Goal: Task Accomplishment & Management: Use online tool/utility

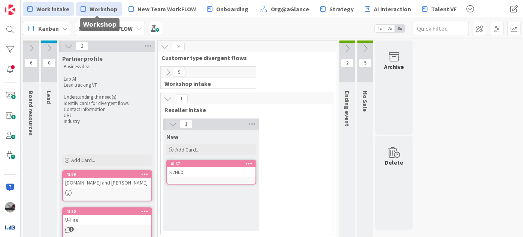
click at [101, 10] on span "Workshop" at bounding box center [104, 8] width 28 height 9
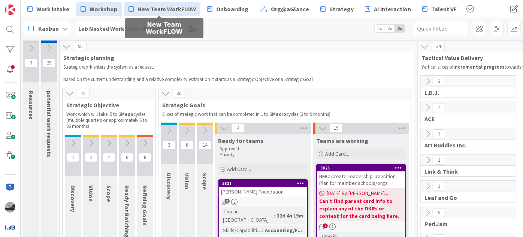
click at [153, 9] on span "New Team WorkFLOW" at bounding box center [166, 8] width 58 height 9
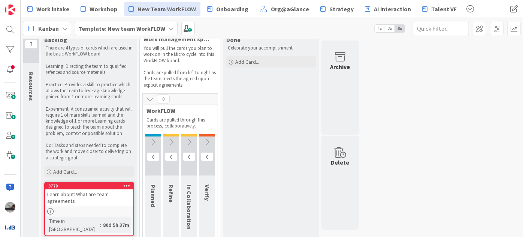
scroll to position [34, 0]
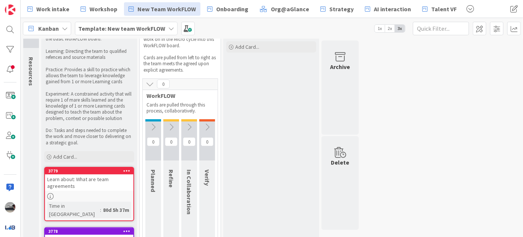
click at [152, 126] on icon at bounding box center [153, 127] width 8 height 8
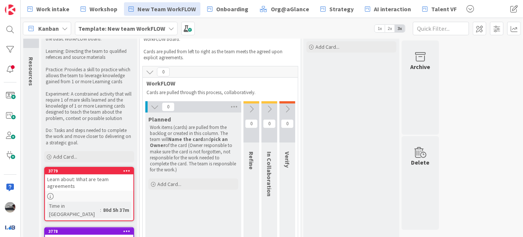
click at [249, 106] on icon at bounding box center [251, 109] width 8 height 8
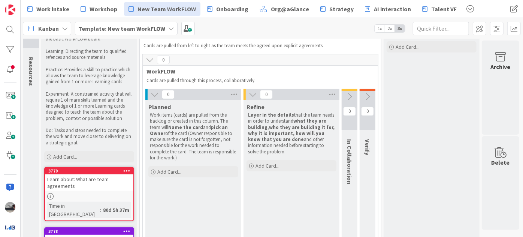
click at [348, 93] on icon at bounding box center [349, 97] width 8 height 8
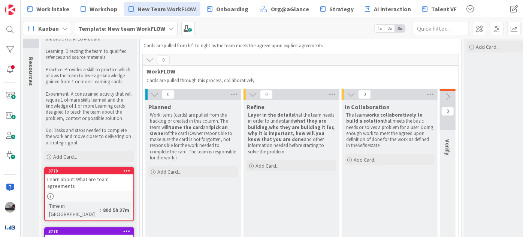
click at [450, 93] on icon at bounding box center [448, 97] width 8 height 8
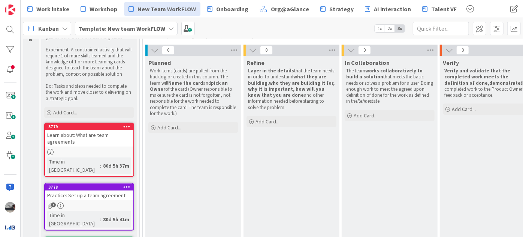
scroll to position [102, 0]
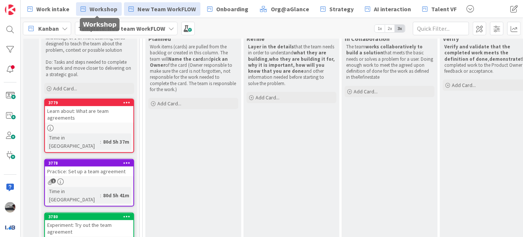
click at [104, 14] on link "Workshop" at bounding box center [99, 8] width 46 height 13
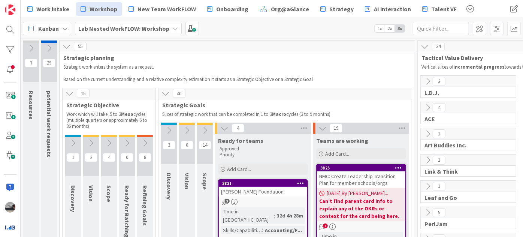
click at [128, 141] on icon at bounding box center [127, 143] width 8 height 8
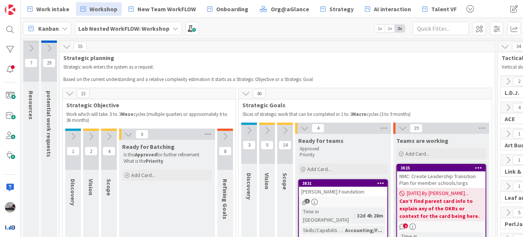
click at [226, 136] on icon at bounding box center [225, 136] width 8 height 8
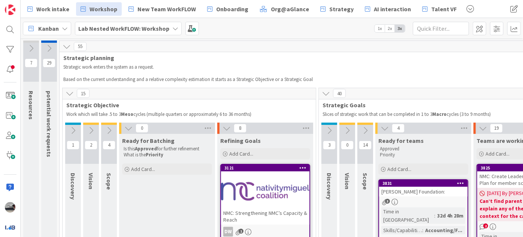
click at [87, 128] on icon at bounding box center [91, 130] width 8 height 8
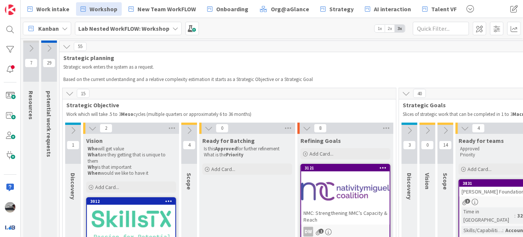
click at [189, 127] on icon at bounding box center [189, 130] width 8 height 8
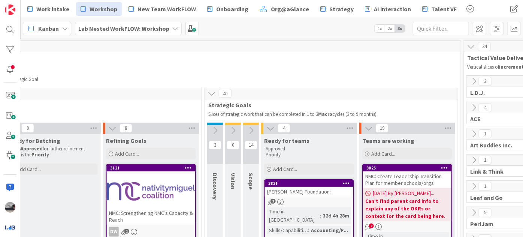
scroll to position [0, 315]
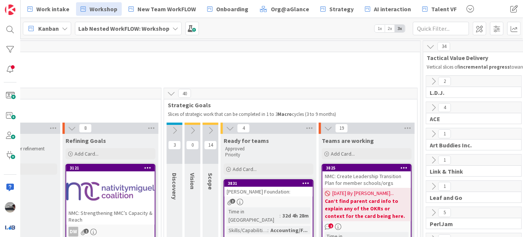
click at [178, 131] on icon at bounding box center [174, 130] width 8 height 8
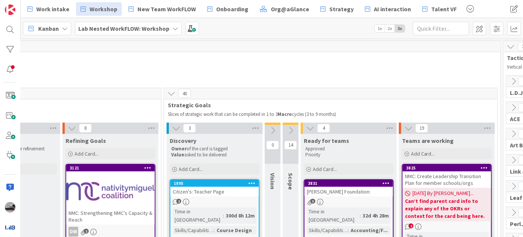
click at [275, 130] on icon at bounding box center [273, 130] width 8 height 8
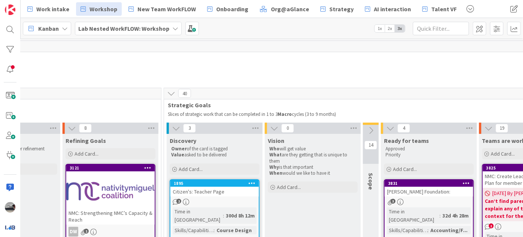
click at [373, 131] on icon at bounding box center [371, 130] width 8 height 8
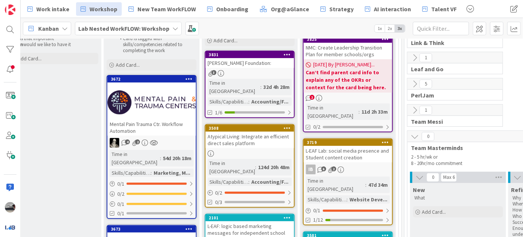
scroll to position [136, 574]
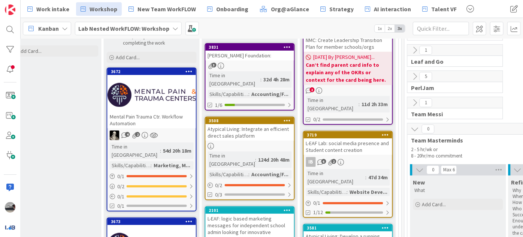
click at [245, 124] on div "Atypical Living: Integrate an efficient direct sales platform" at bounding box center [250, 132] width 88 height 16
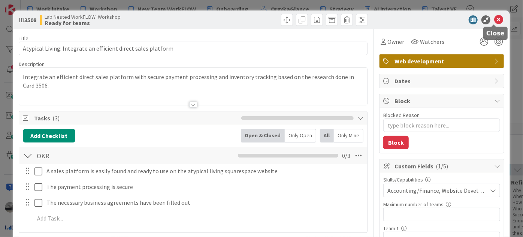
click at [495, 19] on icon at bounding box center [498, 19] width 9 height 9
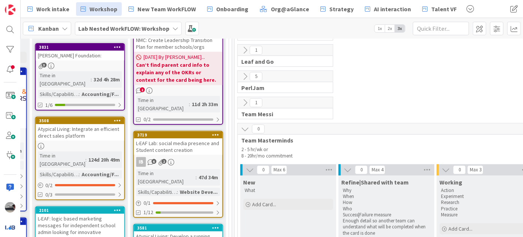
scroll to position [136, 788]
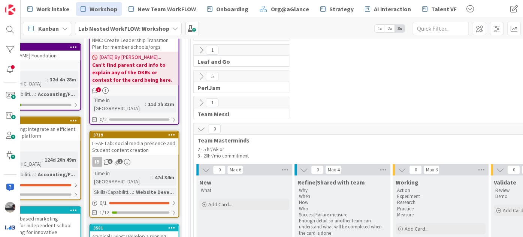
click at [199, 127] on icon at bounding box center [201, 129] width 8 height 8
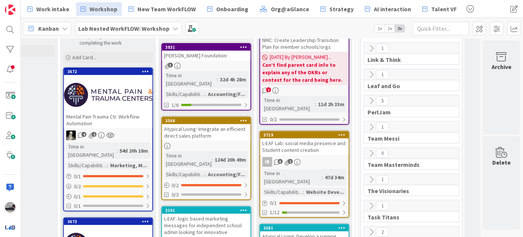
scroll to position [0, 622]
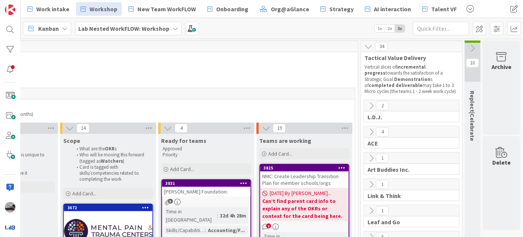
click at [368, 130] on icon at bounding box center [371, 132] width 8 height 8
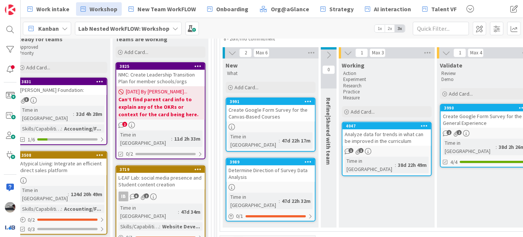
scroll to position [102, 762]
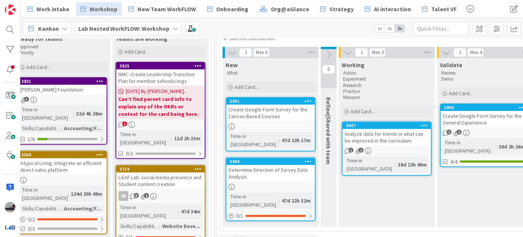
click at [157, 31] on b "Lab Nested WorkFLOW: Workshop" at bounding box center [123, 28] width 91 height 7
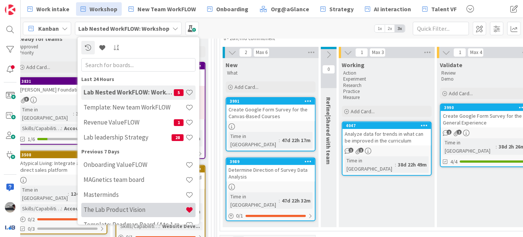
click at [145, 211] on h4 "The Lab Product Vision" at bounding box center [135, 209] width 102 height 7
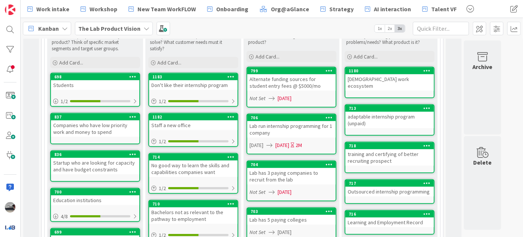
scroll to position [204, 0]
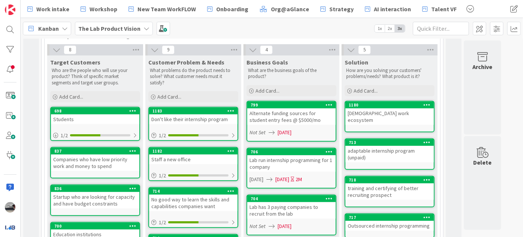
click at [130, 28] on b "The Lab Product Vision" at bounding box center [109, 28] width 62 height 7
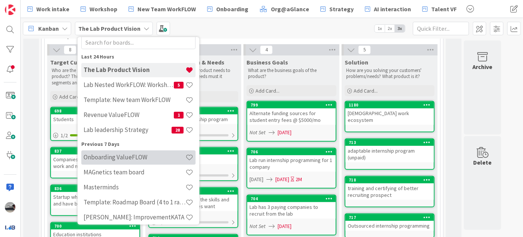
scroll to position [34, 0]
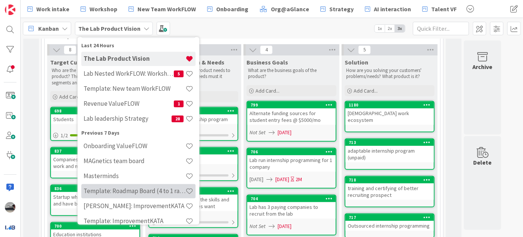
click at [138, 191] on h4 "Template: Roadmap Board (4 to 1 ratio or Annual/Quarterly view)" at bounding box center [135, 190] width 102 height 7
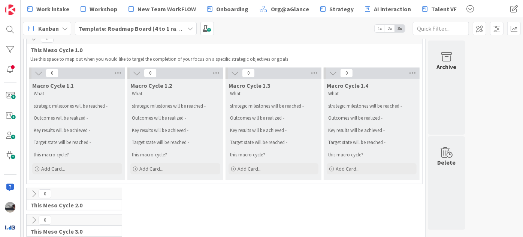
scroll to position [61, 0]
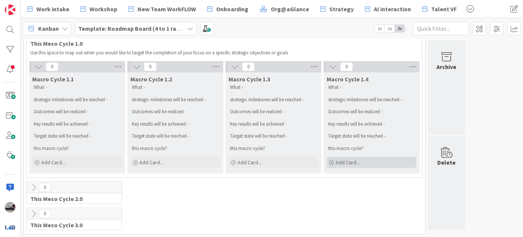
click at [376, 163] on div "Add Card..." at bounding box center [372, 162] width 90 height 11
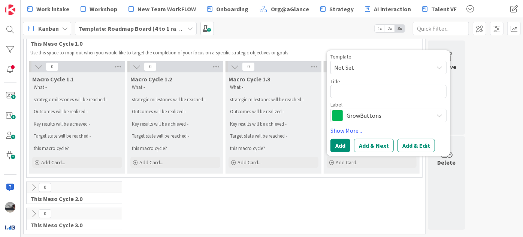
type textarea "x"
type textarea "X"
type textarea "x"
type textarea "XY"
type textarea "x"
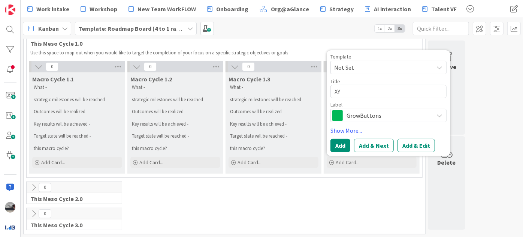
type textarea "XYZ"
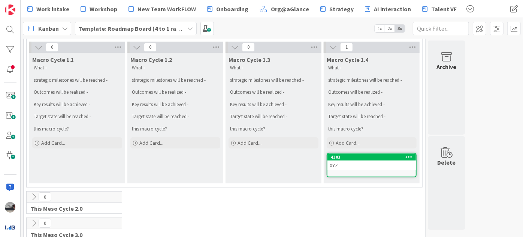
scroll to position [91, 0]
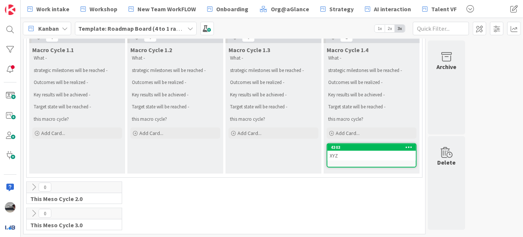
click at [36, 187] on icon at bounding box center [34, 187] width 8 height 8
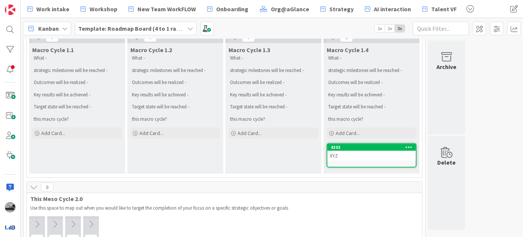
click at [35, 224] on icon at bounding box center [37, 224] width 8 height 8
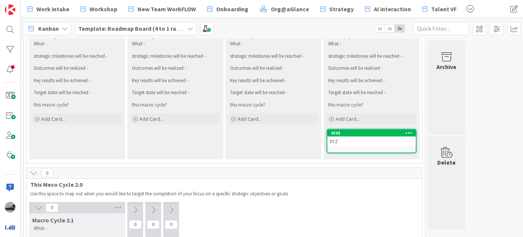
scroll to position [227, 0]
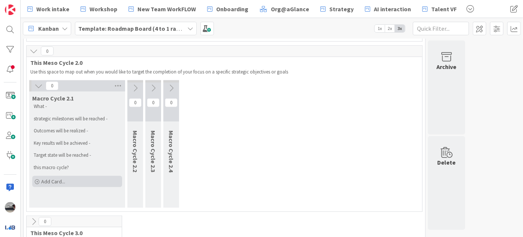
click at [64, 181] on span "Add Card..." at bounding box center [53, 181] width 24 height 7
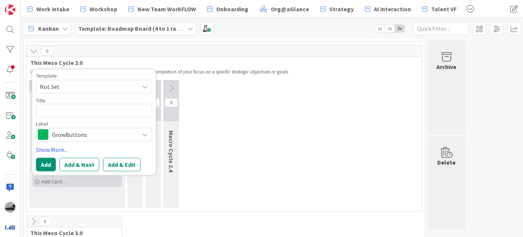
type textarea "x"
type textarea "A"
type textarea "x"
type textarea "AB"
type textarea "x"
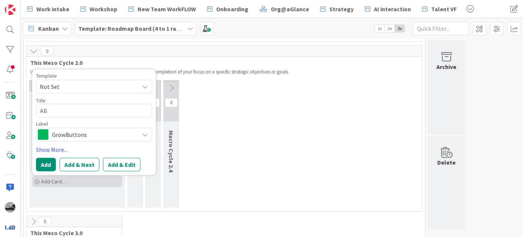
type textarea "ABC"
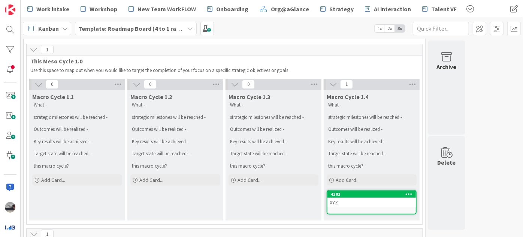
scroll to position [0, 0]
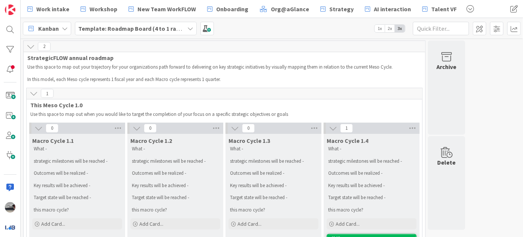
click at [35, 91] on icon at bounding box center [34, 93] width 8 height 8
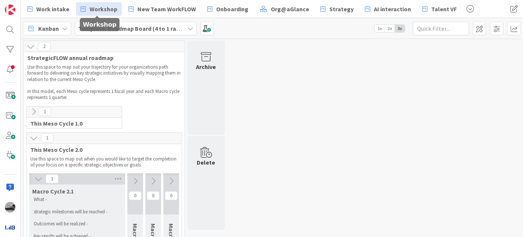
click at [103, 6] on span "Workshop" at bounding box center [104, 8] width 28 height 9
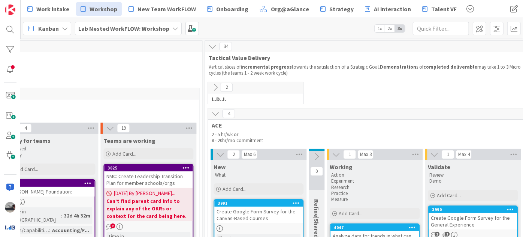
scroll to position [0, 799]
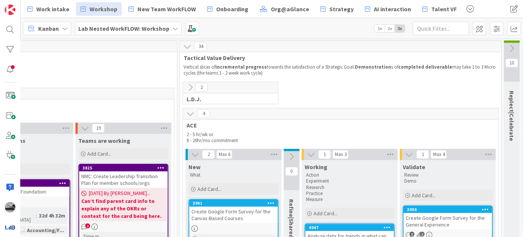
click at [188, 113] on icon at bounding box center [190, 113] width 8 height 8
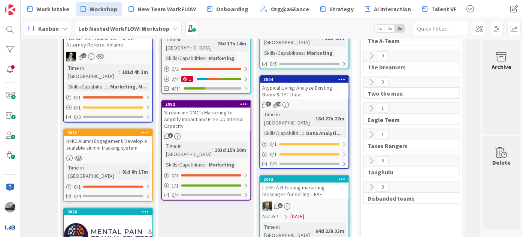
scroll to position [375, 622]
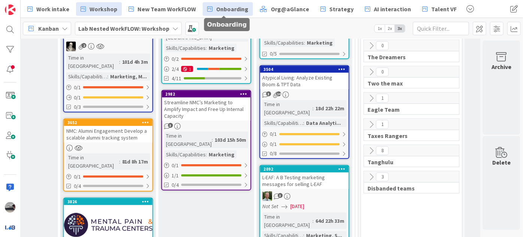
click at [235, 9] on span "Onboarding" at bounding box center [232, 8] width 32 height 9
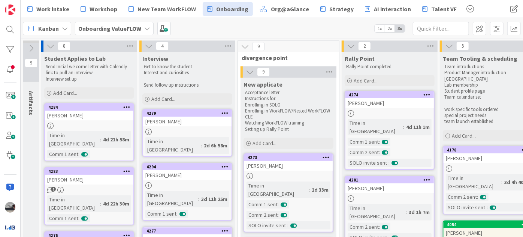
click at [385, 107] on div "[PERSON_NAME]" at bounding box center [389, 103] width 88 height 10
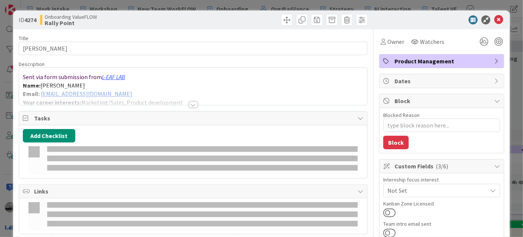
type textarea "x"
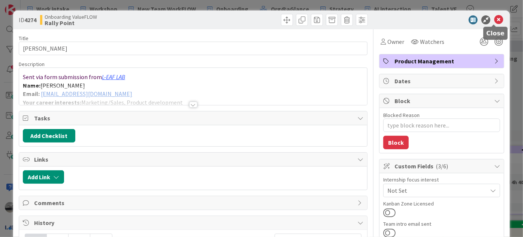
click at [496, 16] on icon at bounding box center [498, 19] width 9 height 9
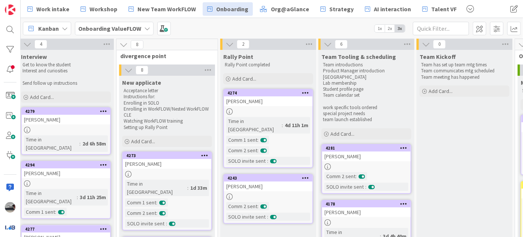
scroll to position [0, 121]
